Goal: Go to known website: Access a specific website the user already knows

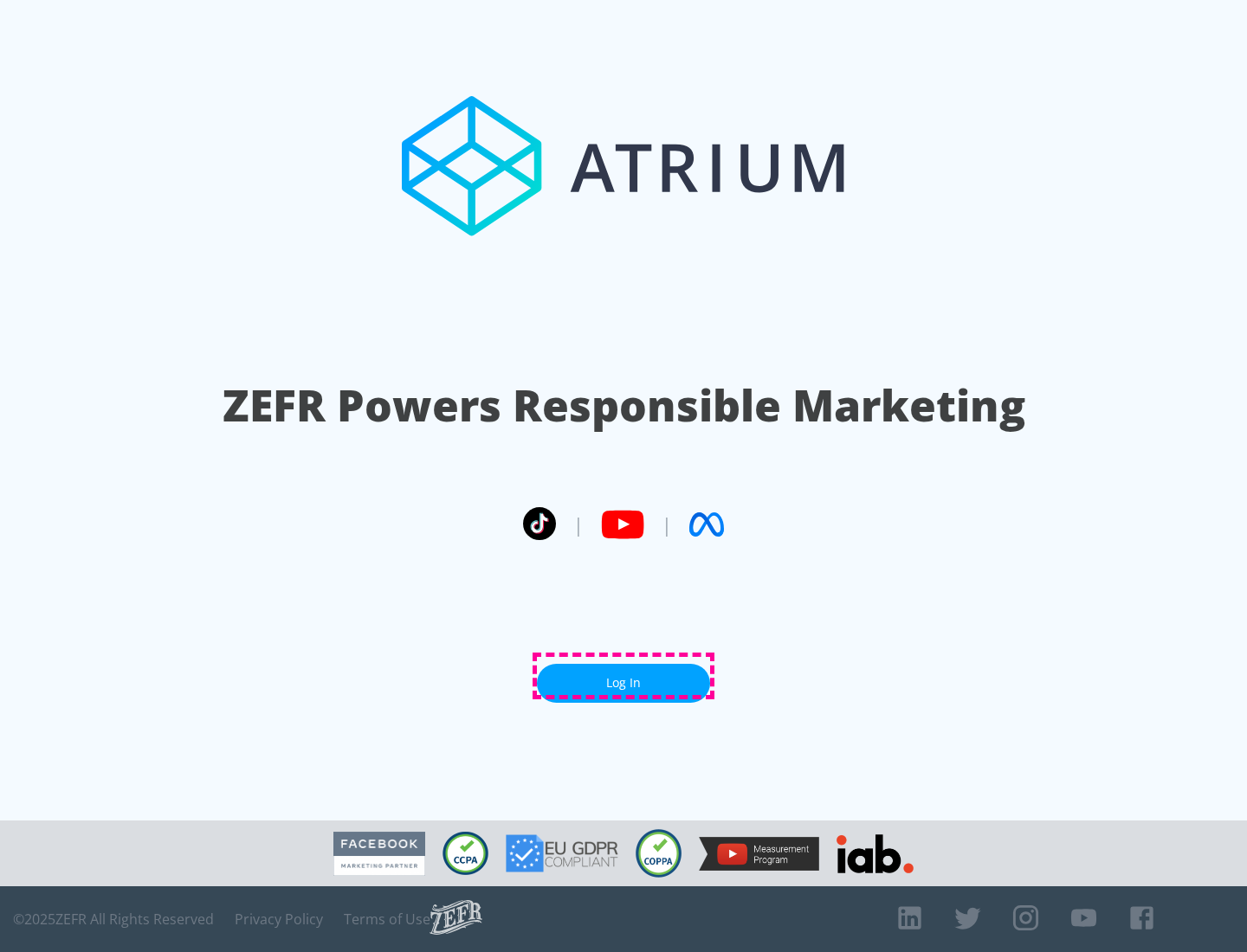
click at [624, 676] on link "Log In" at bounding box center [623, 683] width 174 height 39
